Goal: Communication & Community: Answer question/provide support

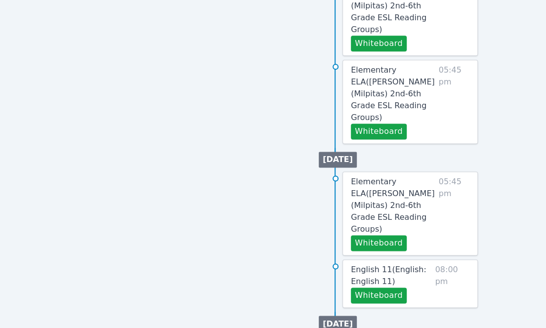
scroll to position [562, 0]
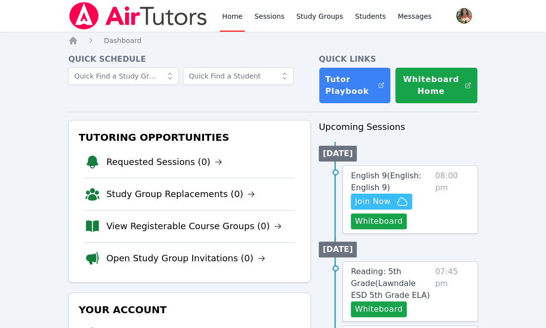
click at [147, 96] on div "Quick Schedule" at bounding box center [189, 78] width 243 height 50
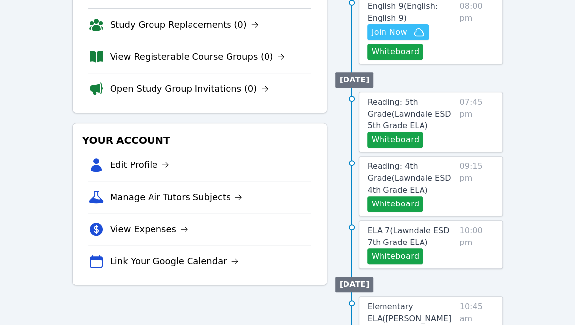
scroll to position [209, 0]
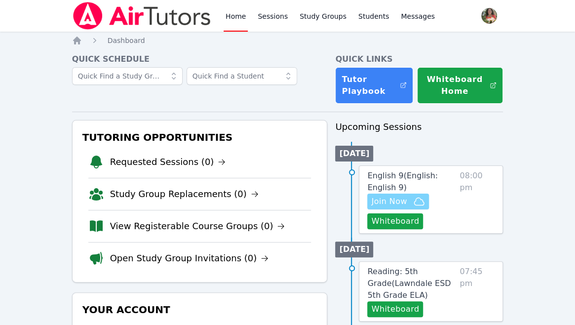
click at [400, 199] on span "Join Now" at bounding box center [389, 202] width 36 height 12
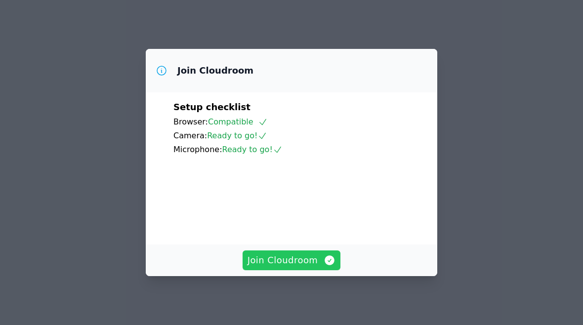
click at [280, 261] on span "Join Cloudroom" at bounding box center [291, 260] width 88 height 14
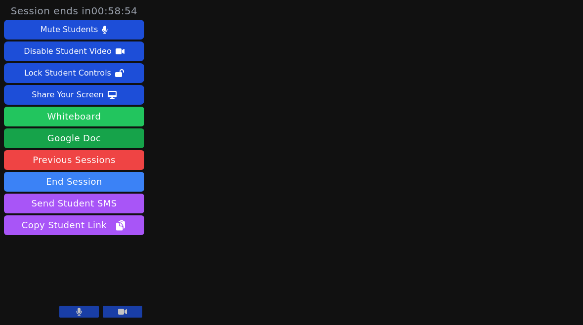
click at [82, 112] on button "Whiteboard" at bounding box center [74, 117] width 140 height 20
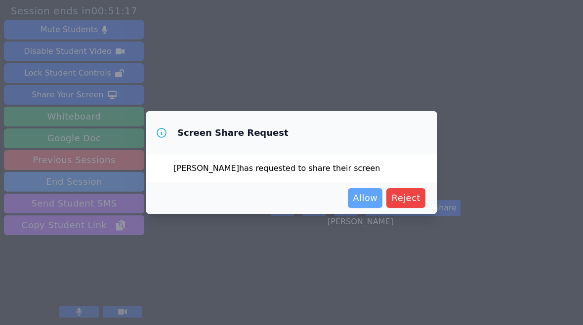
click at [368, 198] on span "Allow" at bounding box center [365, 198] width 25 height 14
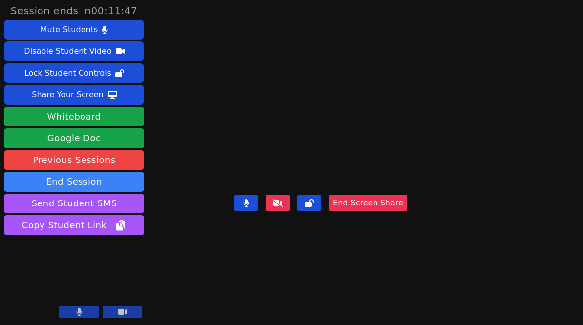
click at [400, 211] on button "End Screen Share" at bounding box center [368, 203] width 78 height 16
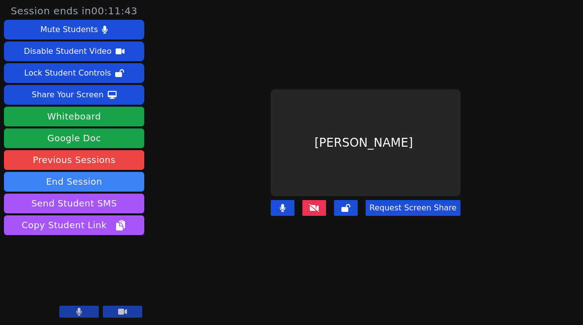
click at [314, 204] on icon at bounding box center [314, 208] width 10 height 8
